Goal: Task Accomplishment & Management: Complete application form

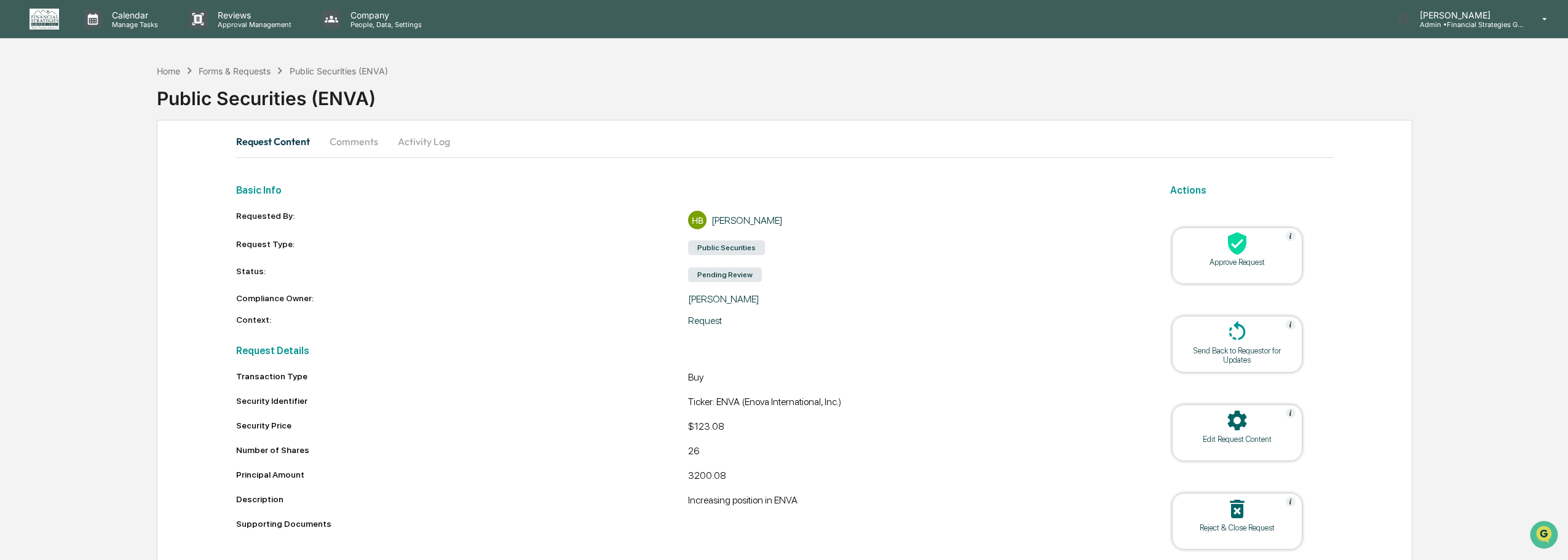
click at [1507, 191] on div "Home Forms & Requests Public Securities (ENVA) Public Securities (ENVA) Request…" at bounding box center [784, 333] width 1568 height 549
click at [1237, 247] on icon at bounding box center [1237, 243] width 19 height 23
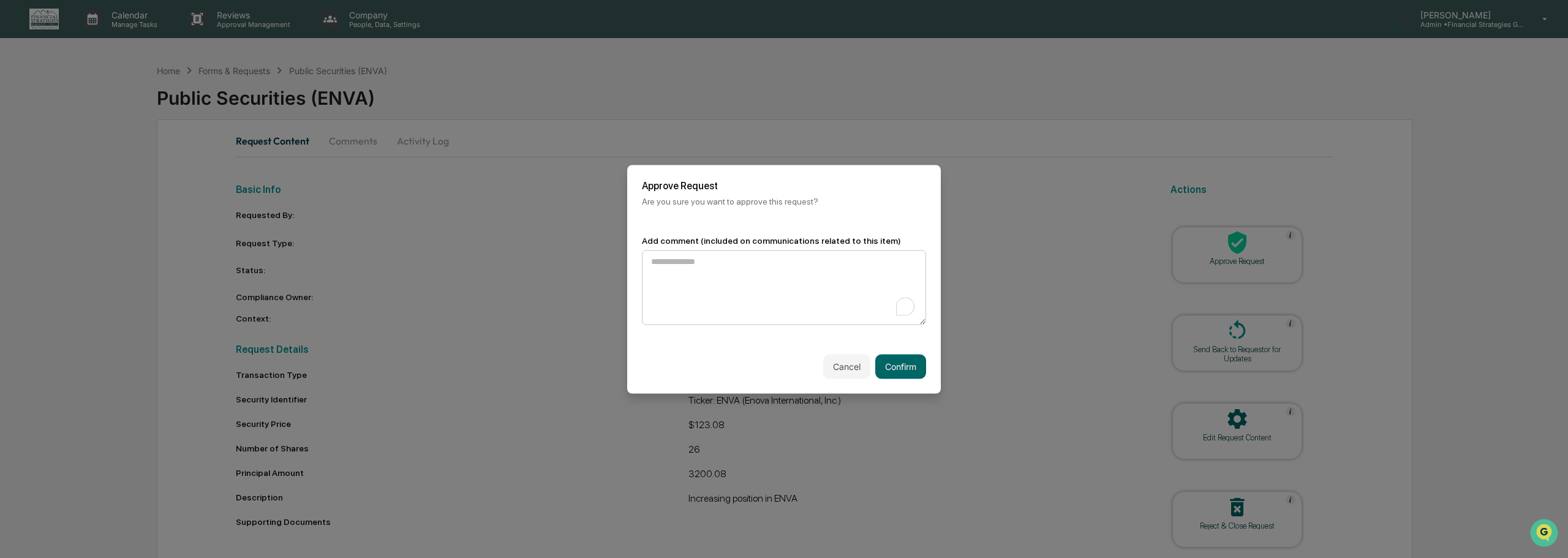
click at [672, 269] on textarea "To enrich screen reader interactions, please activate Accessibility in Grammarl…" at bounding box center [783, 288] width 284 height 74
type textarea "********"
click at [905, 368] on button "Confirm" at bounding box center [901, 367] width 51 height 25
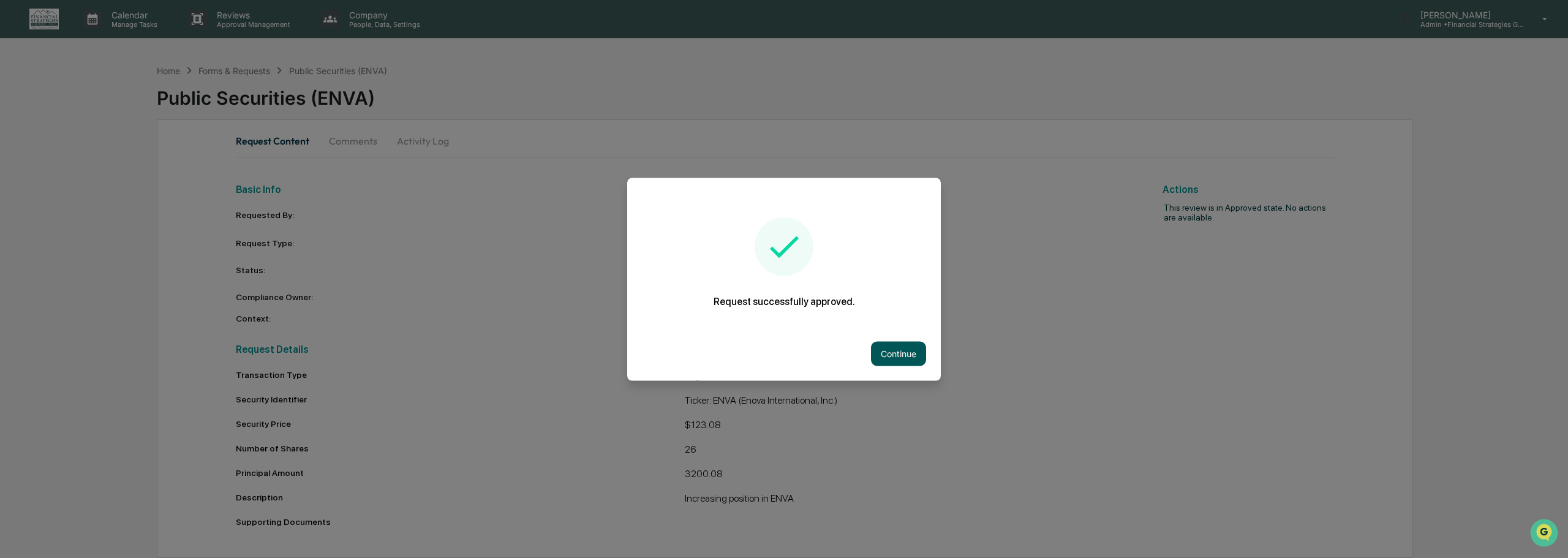
click at [906, 347] on button "Continue" at bounding box center [898, 353] width 55 height 25
